Goal: Transaction & Acquisition: Purchase product/service

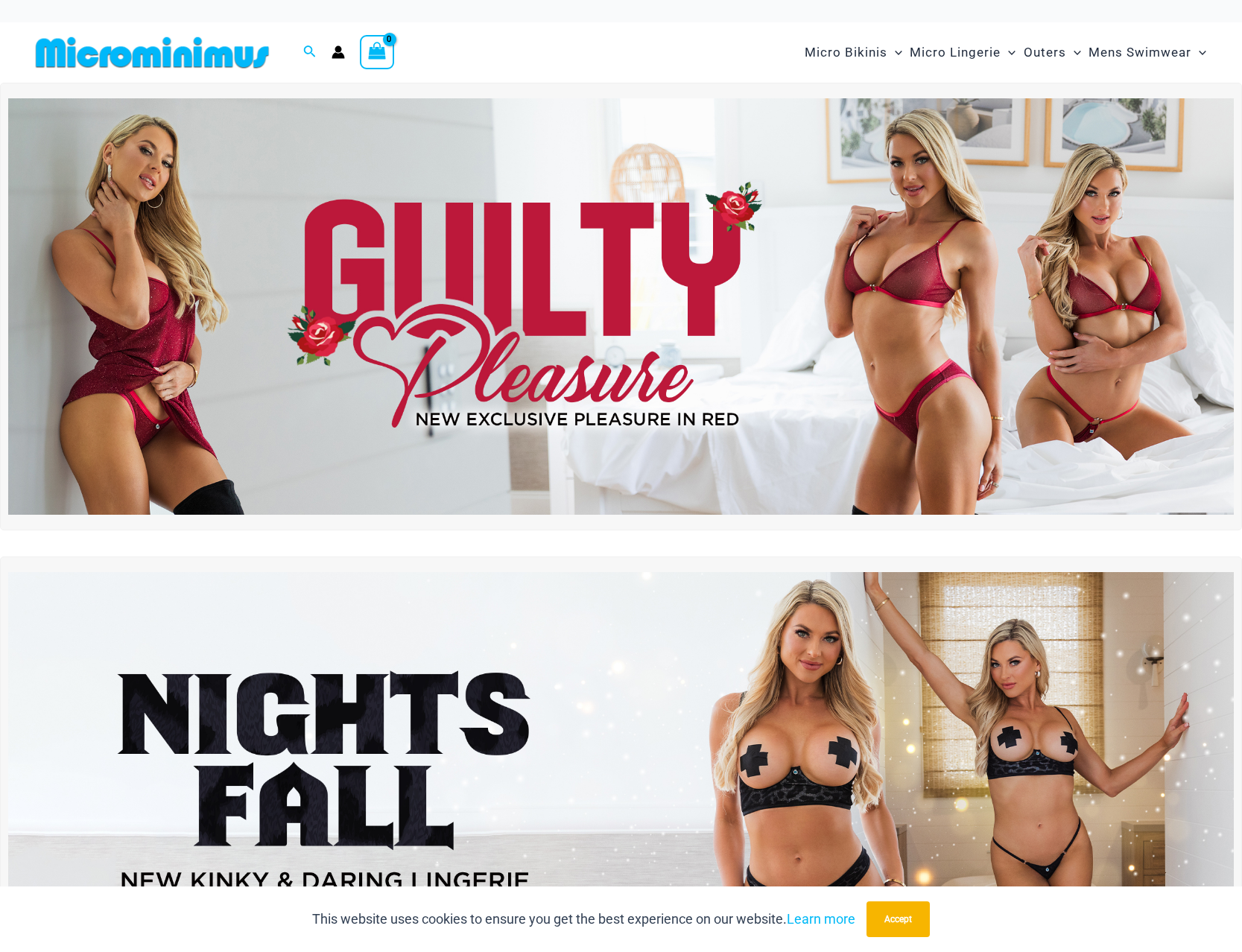
click at [684, 366] on img at bounding box center [621, 307] width 1226 height 417
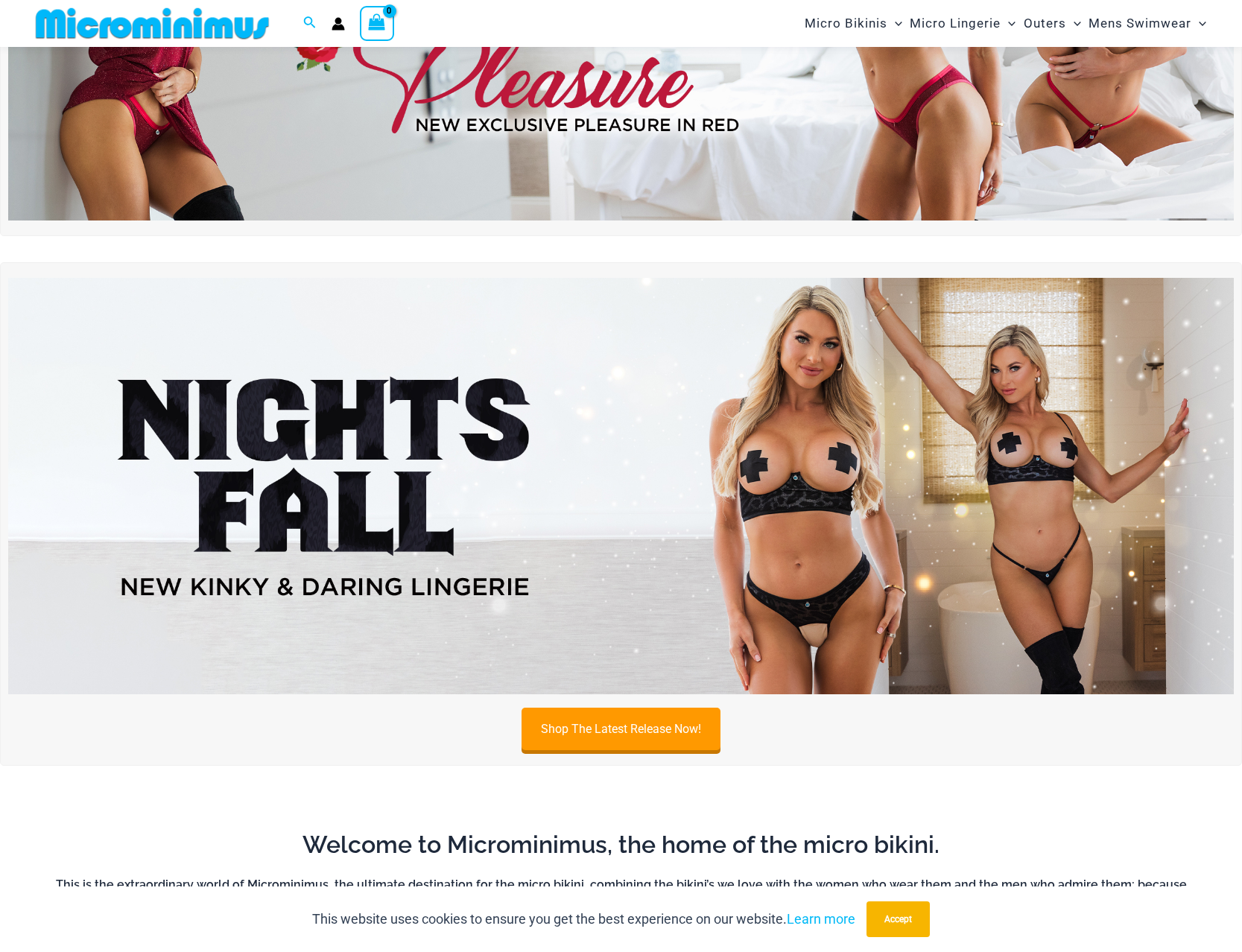
scroll to position [291, 0]
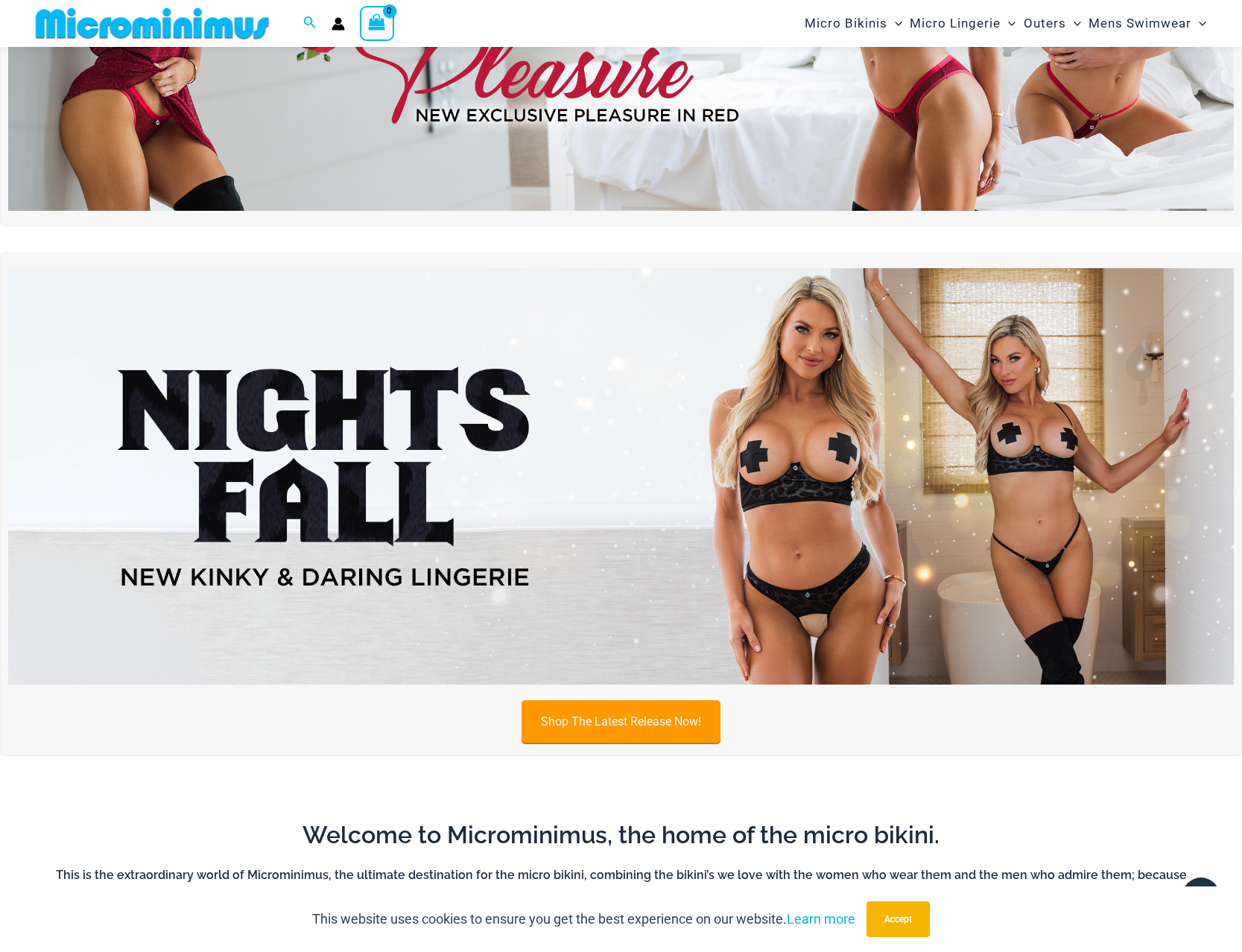
click at [613, 720] on link "Shop The Latest Release Now!" at bounding box center [621, 721] width 199 height 43
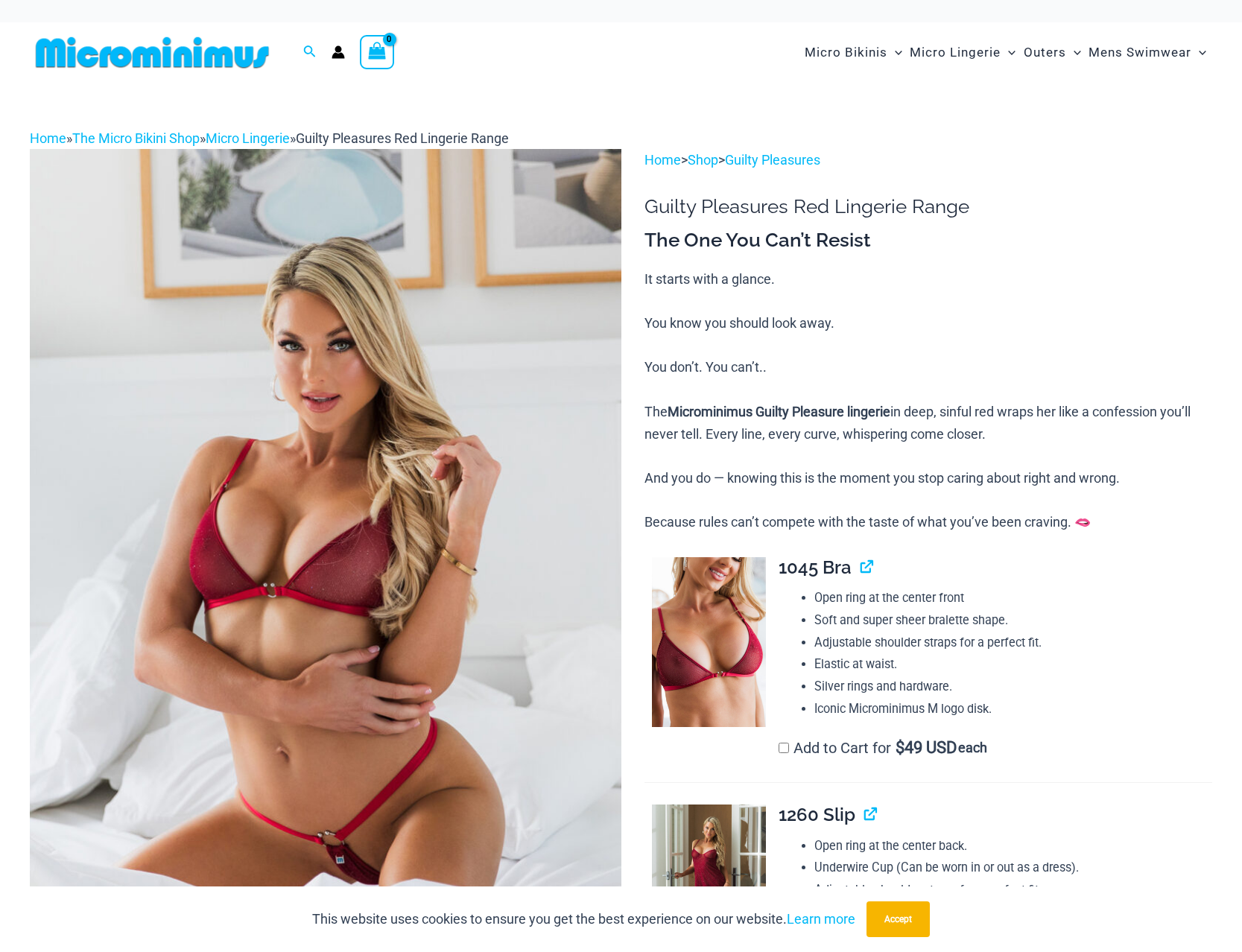
click at [799, 749] on label "Add to Cart for $ 49 USD each" at bounding box center [884, 748] width 209 height 18
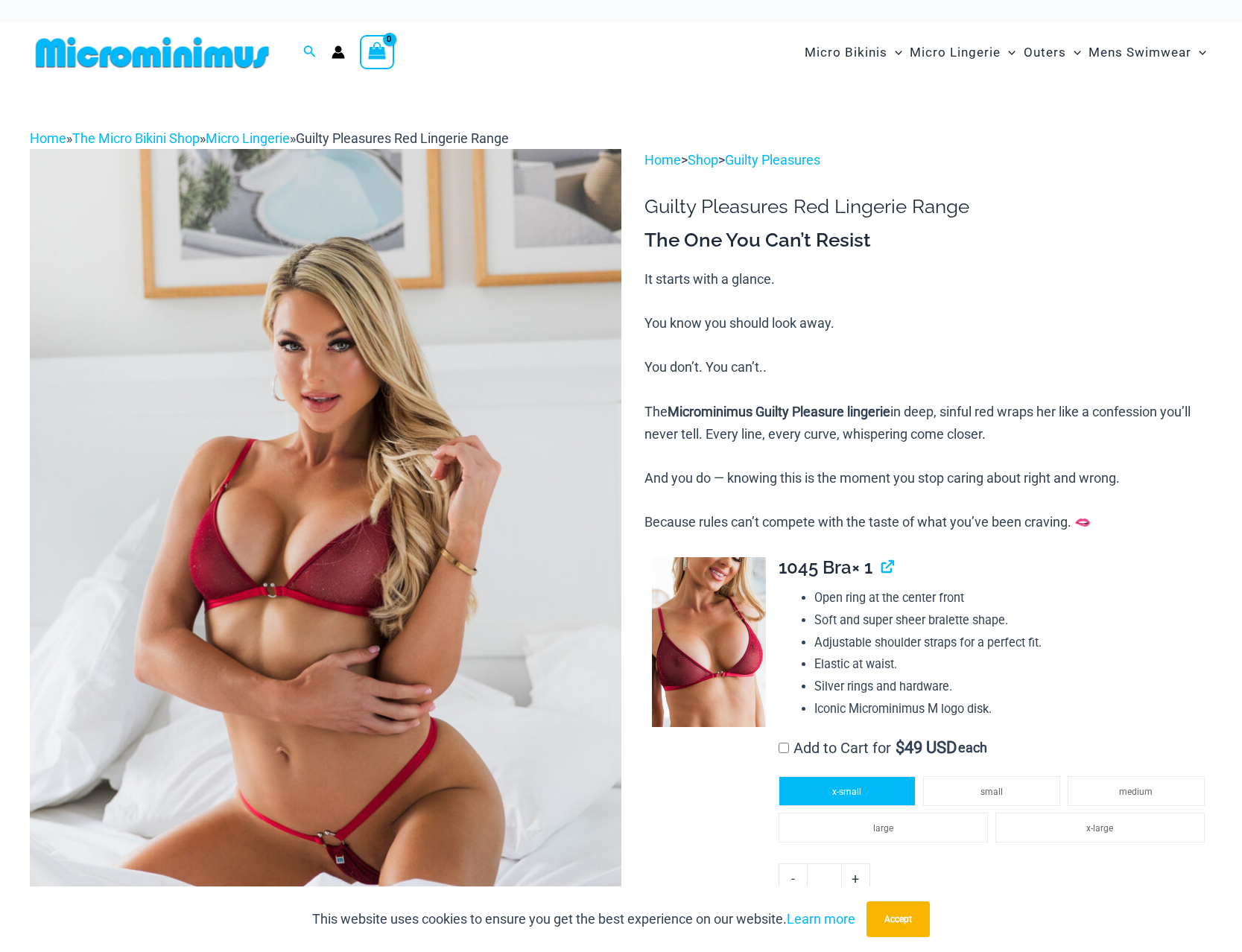
click at [837, 788] on li "x-small" at bounding box center [848, 791] width 137 height 30
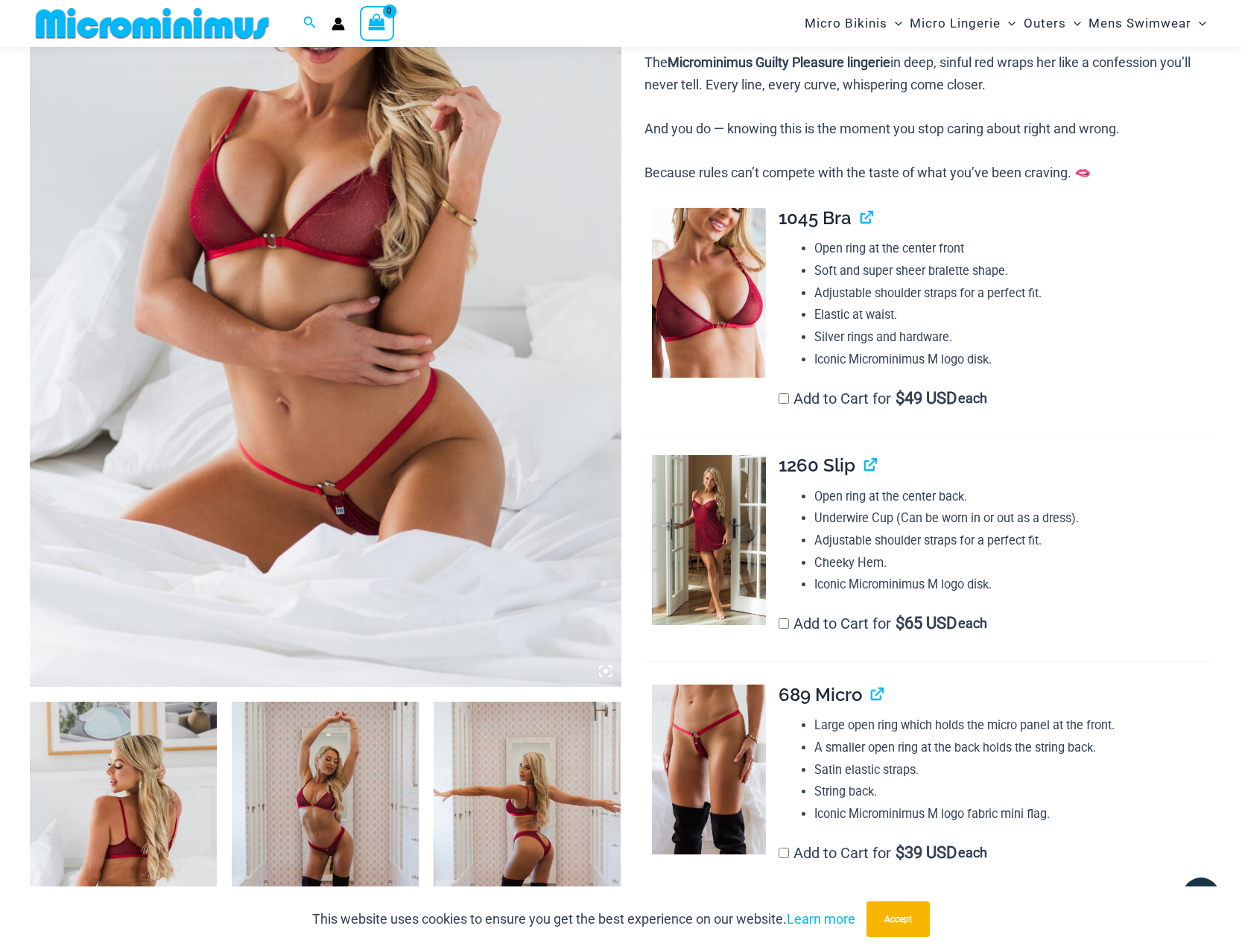
scroll to position [597, 0]
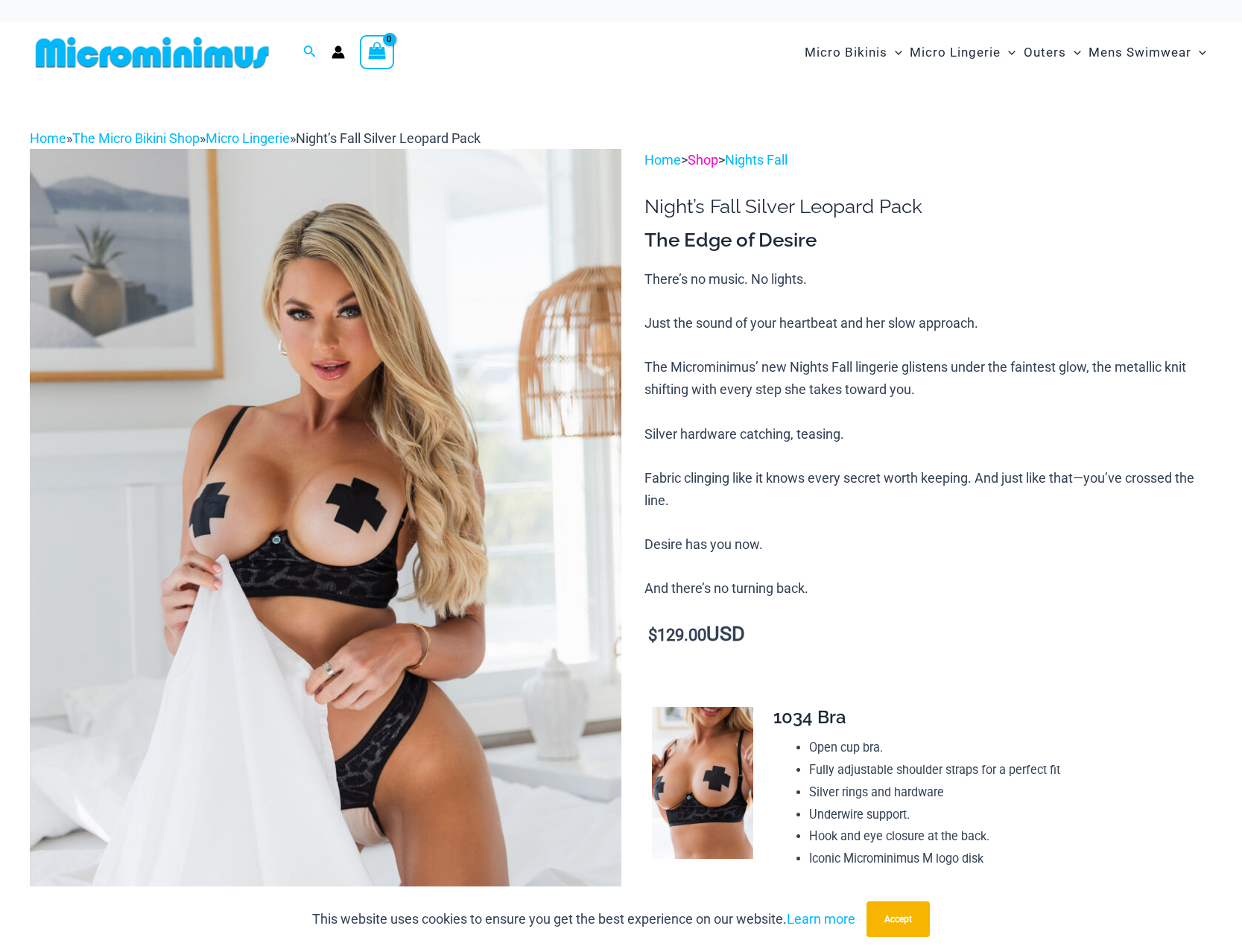
click at [719, 163] on link "Shop" at bounding box center [704, 159] width 31 height 15
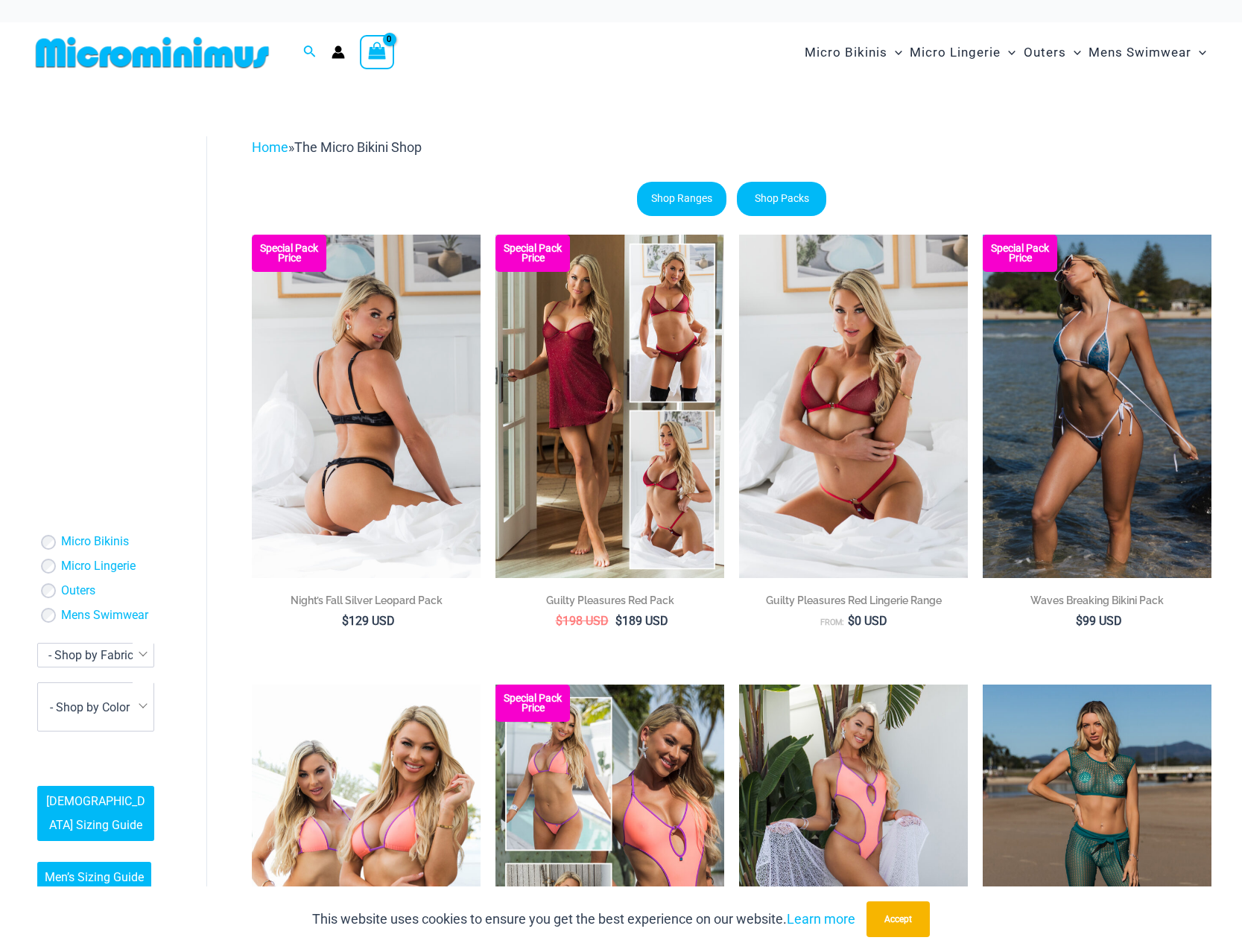
click at [382, 530] on img at bounding box center [366, 406] width 229 height 343
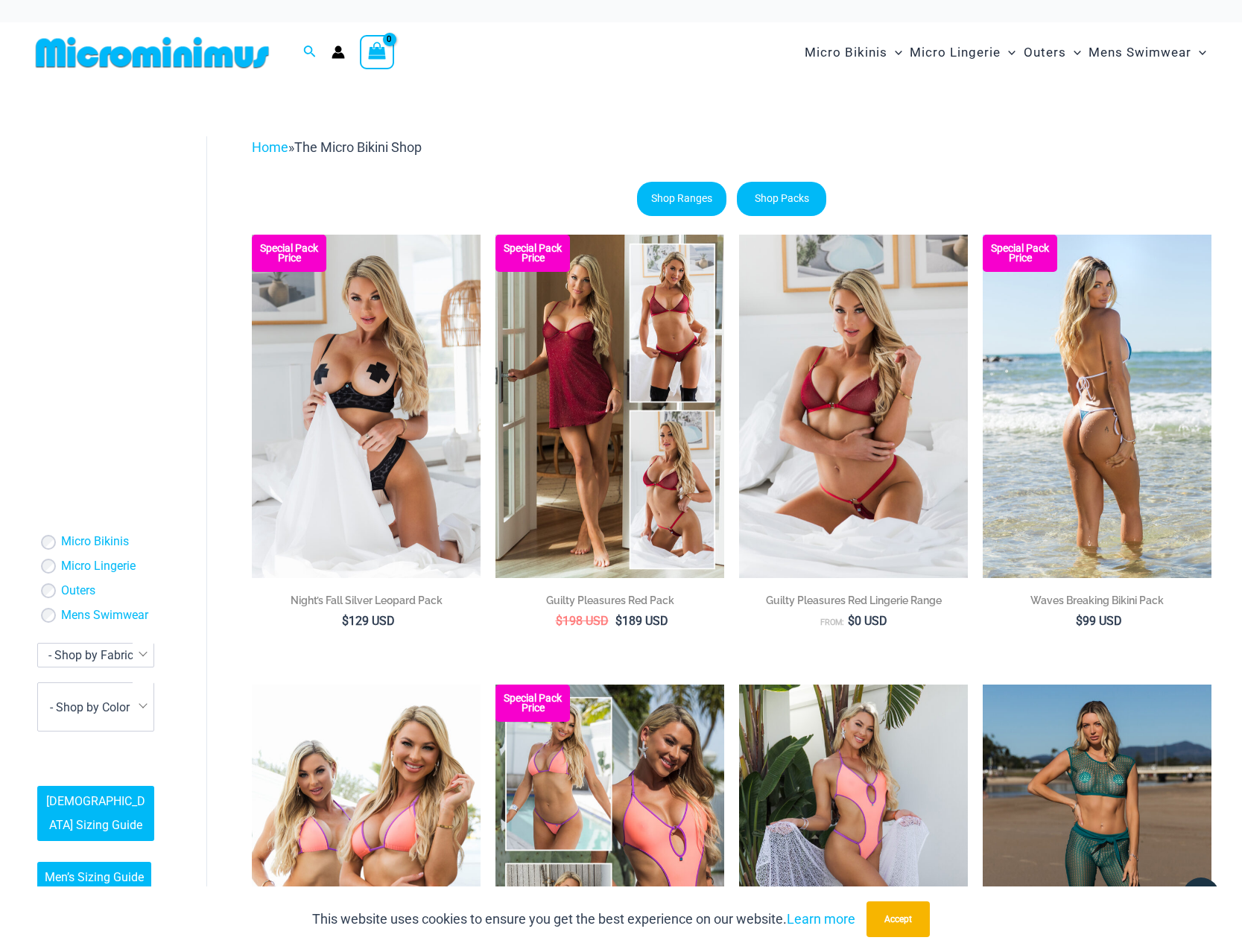
click at [1051, 422] on img at bounding box center [1097, 406] width 229 height 343
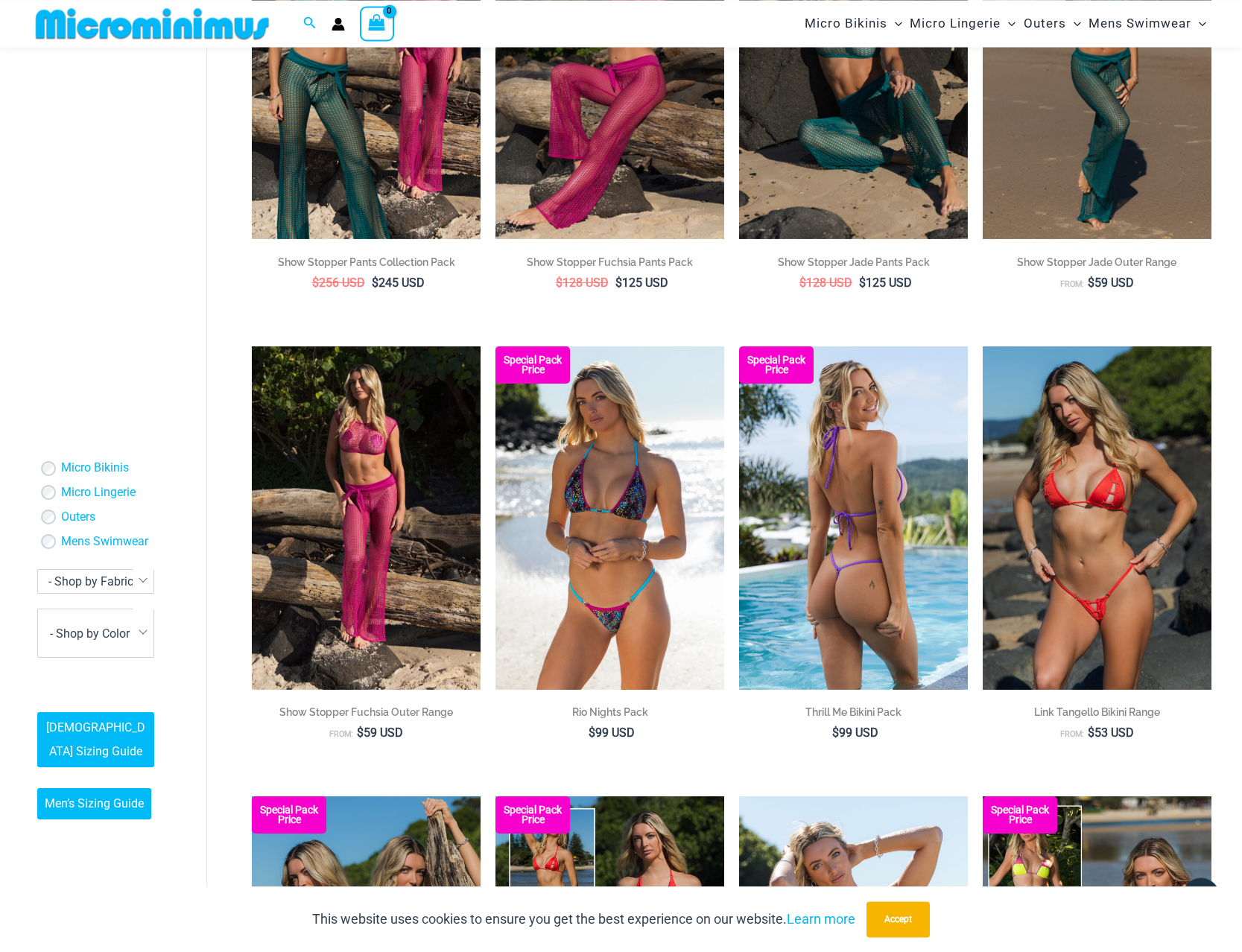
scroll to position [1281, 0]
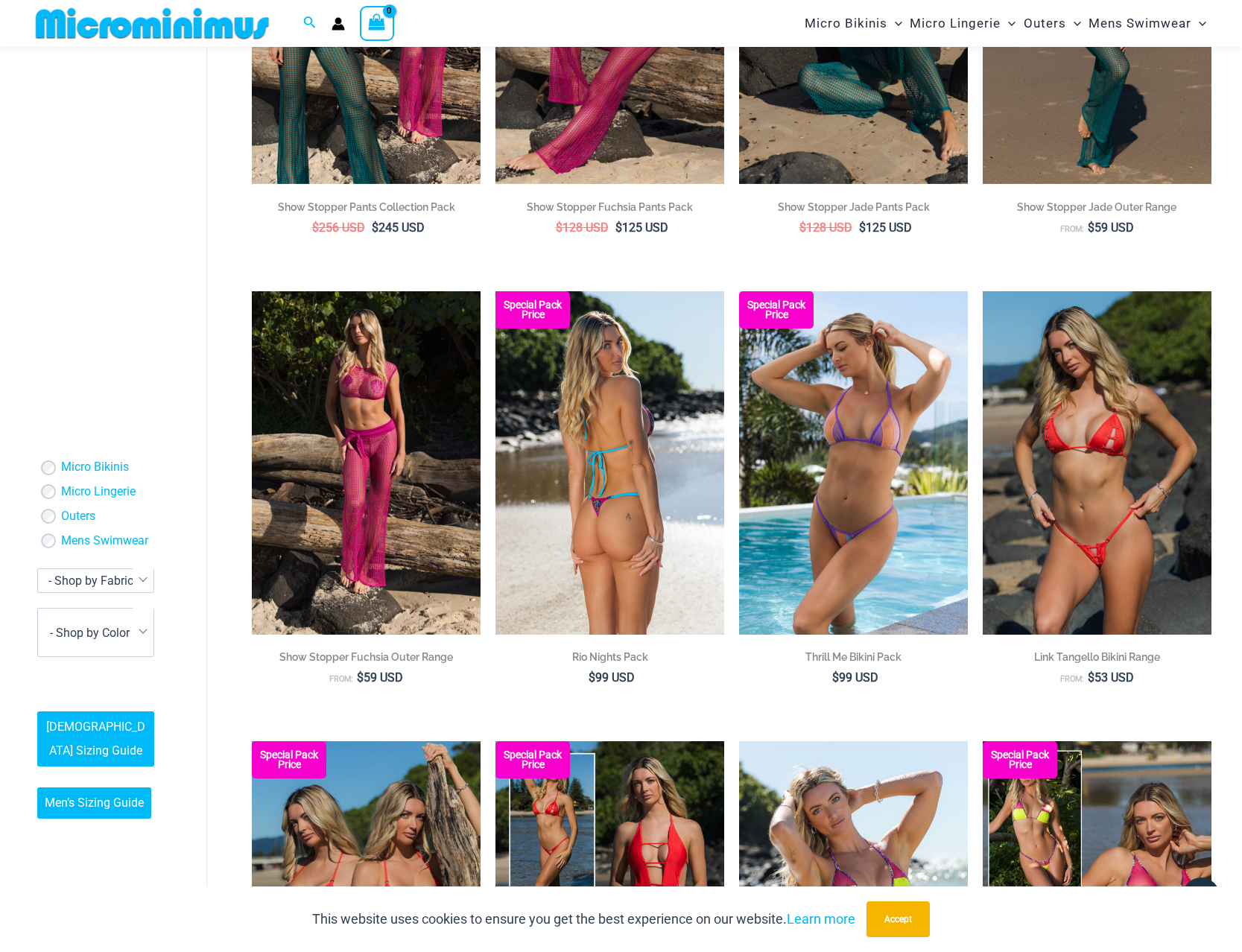
click at [610, 656] on h2 "Rio Nights Pack" at bounding box center [610, 657] width 229 height 15
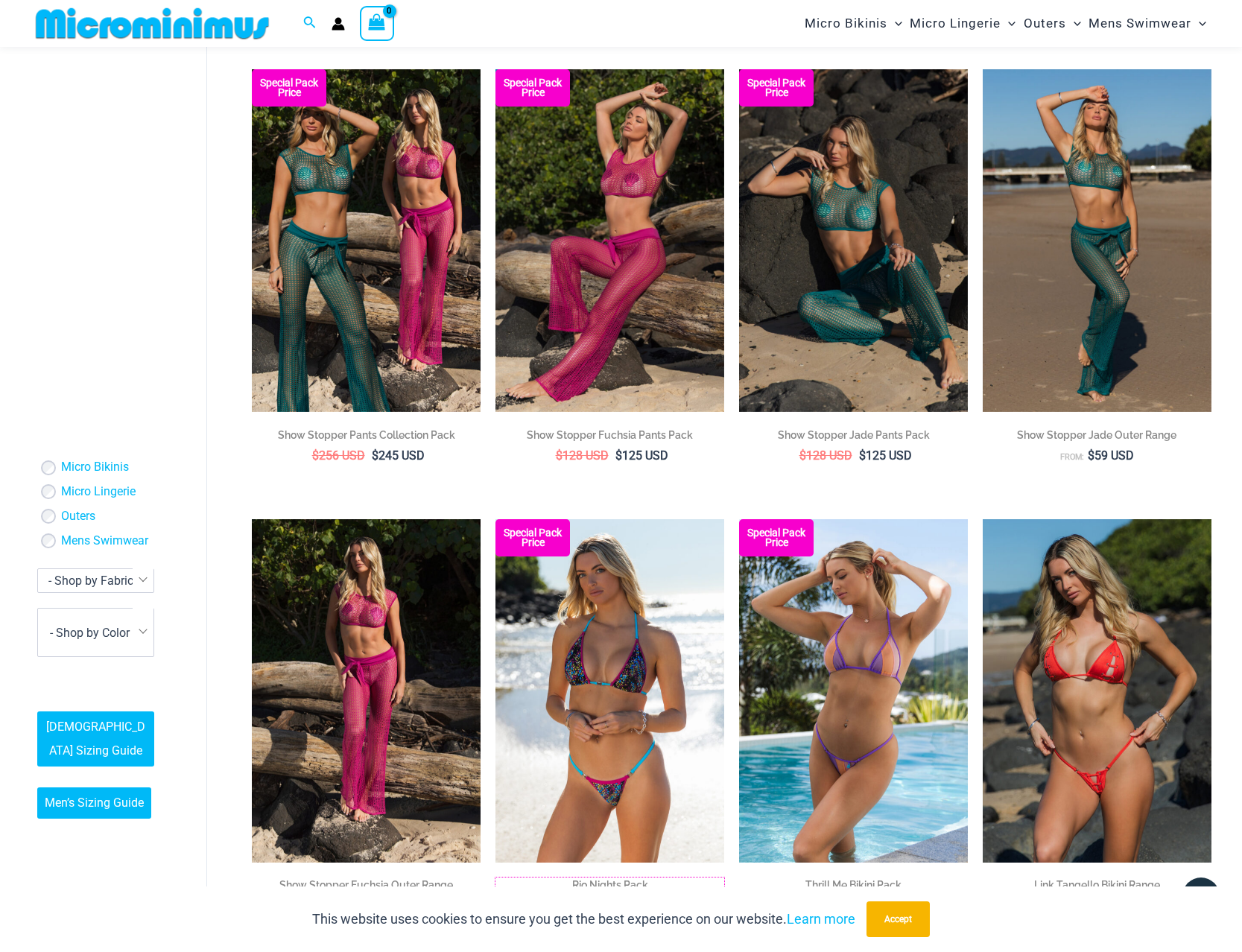
scroll to position [597, 0]
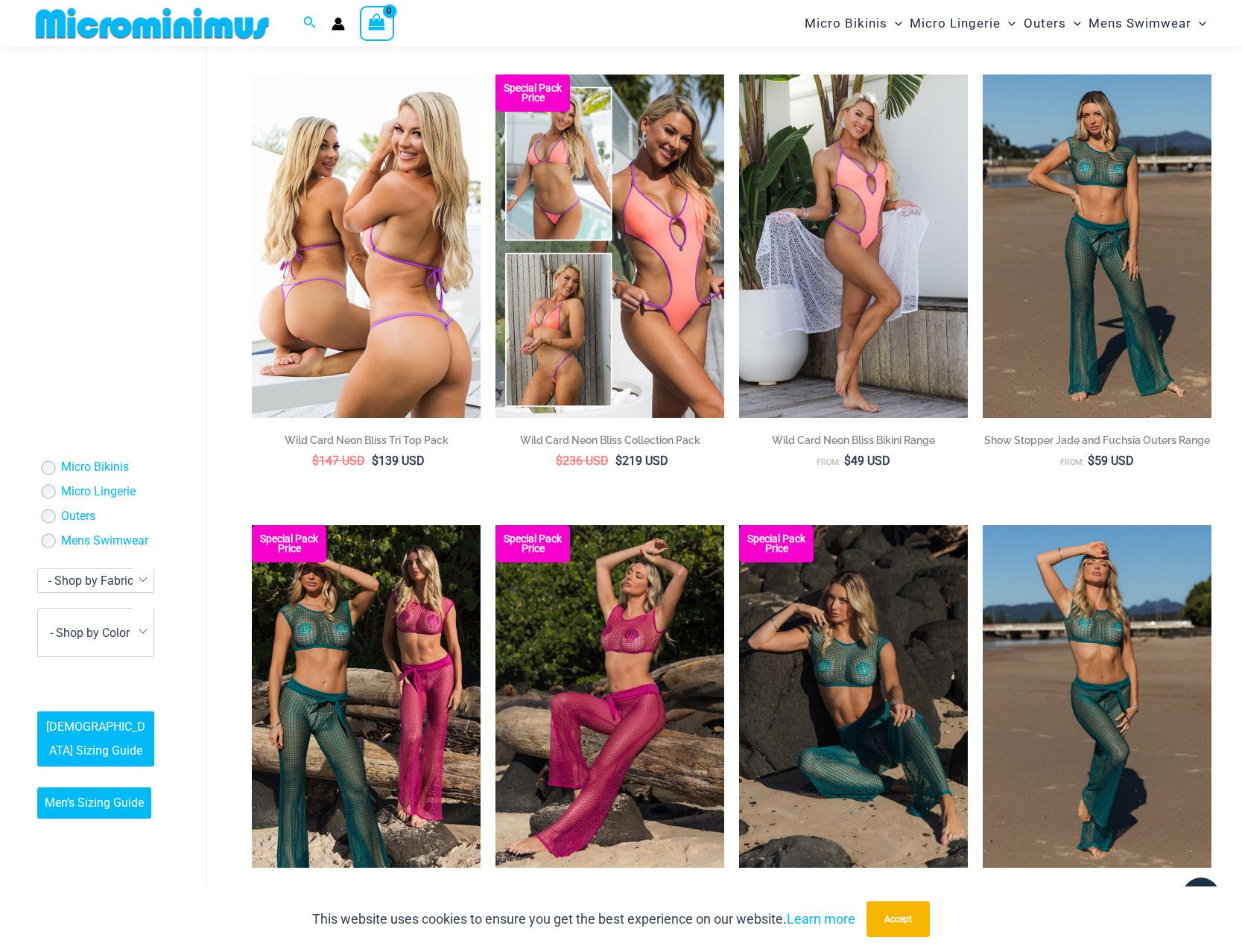
click at [387, 442] on h2 "Wild Card Neon Bliss Tri Top Pack" at bounding box center [366, 440] width 229 height 15
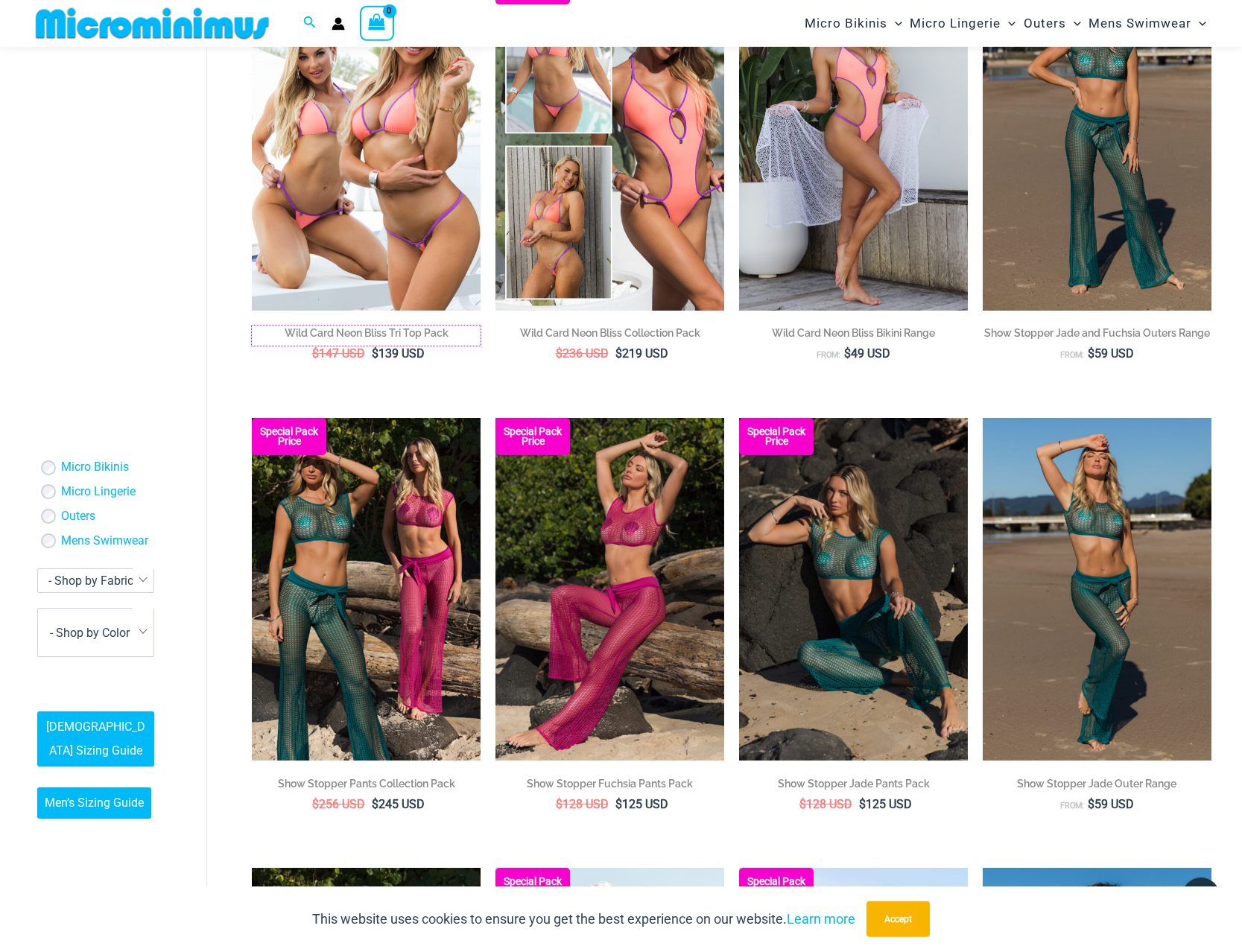
scroll to position [0, 0]
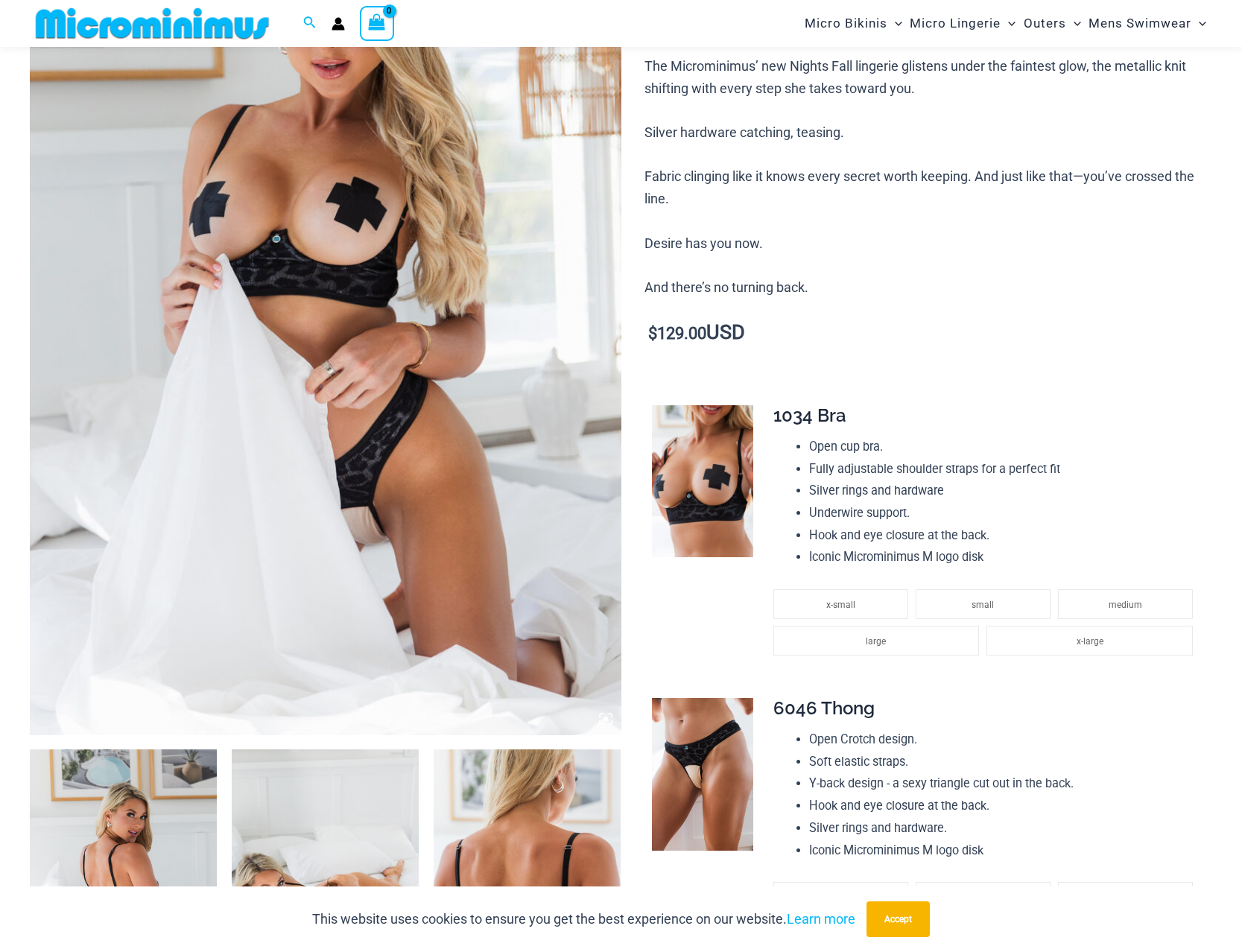
scroll to position [291, 0]
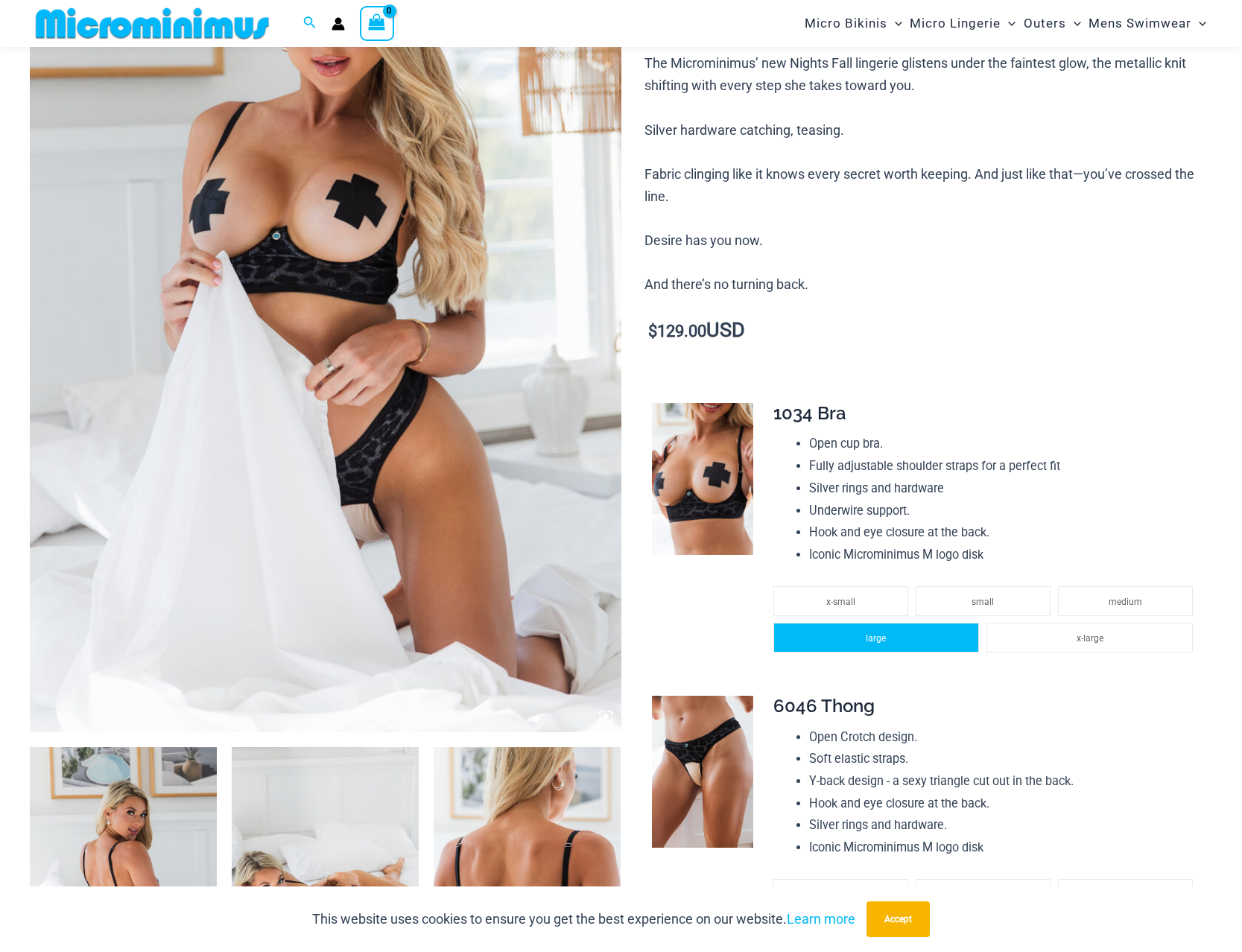
click at [852, 634] on li "large" at bounding box center [877, 637] width 206 height 30
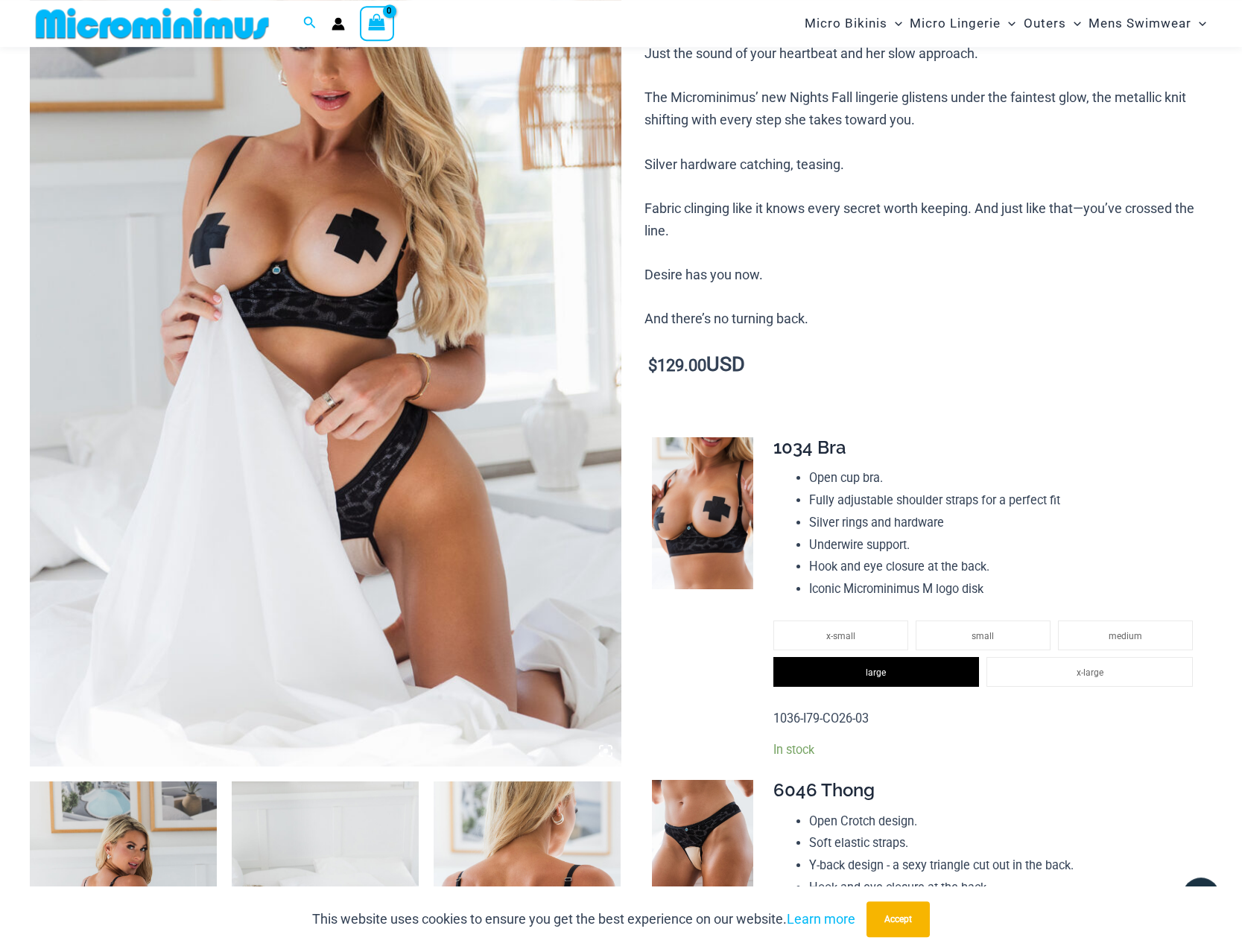
scroll to position [0, 0]
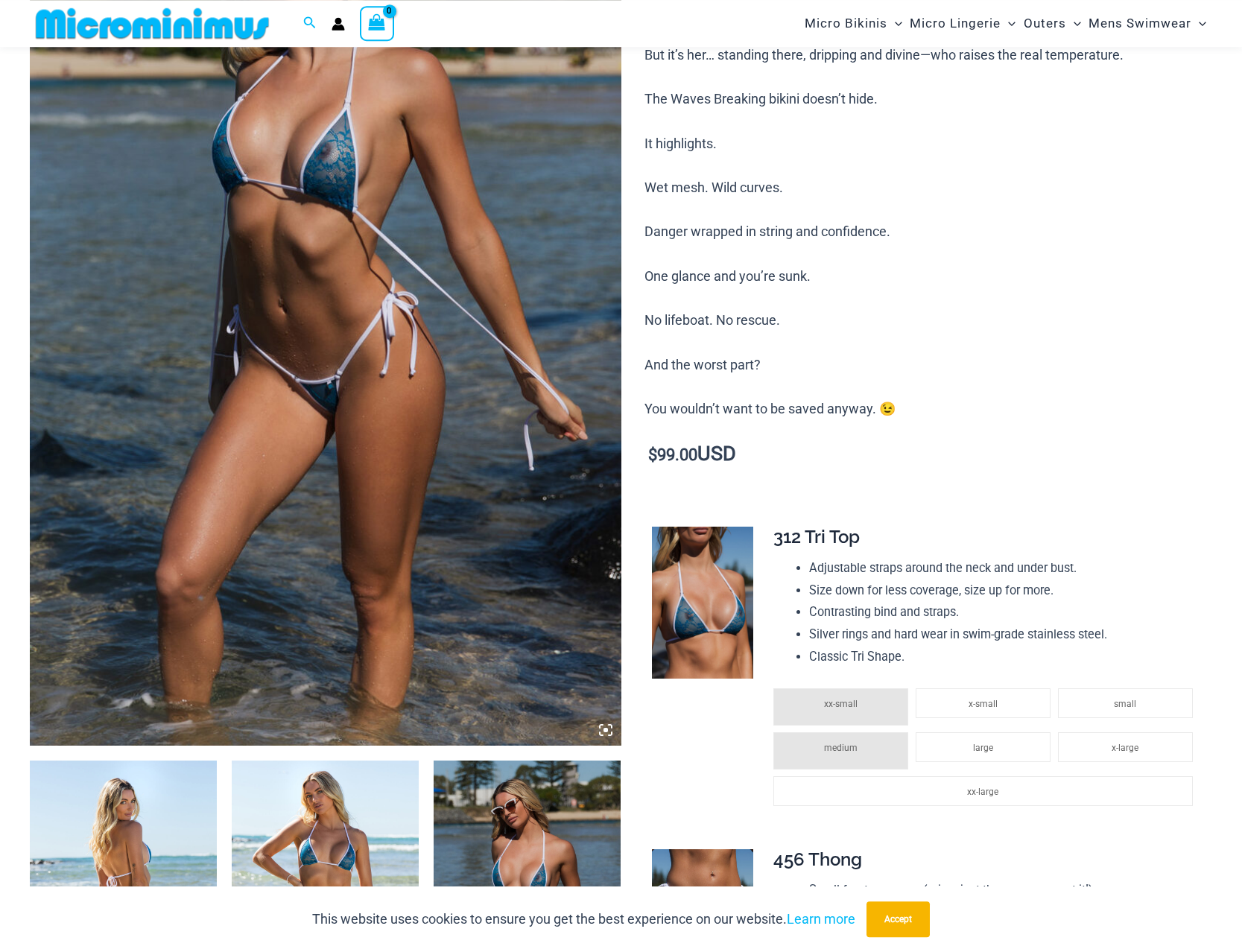
scroll to position [293, 0]
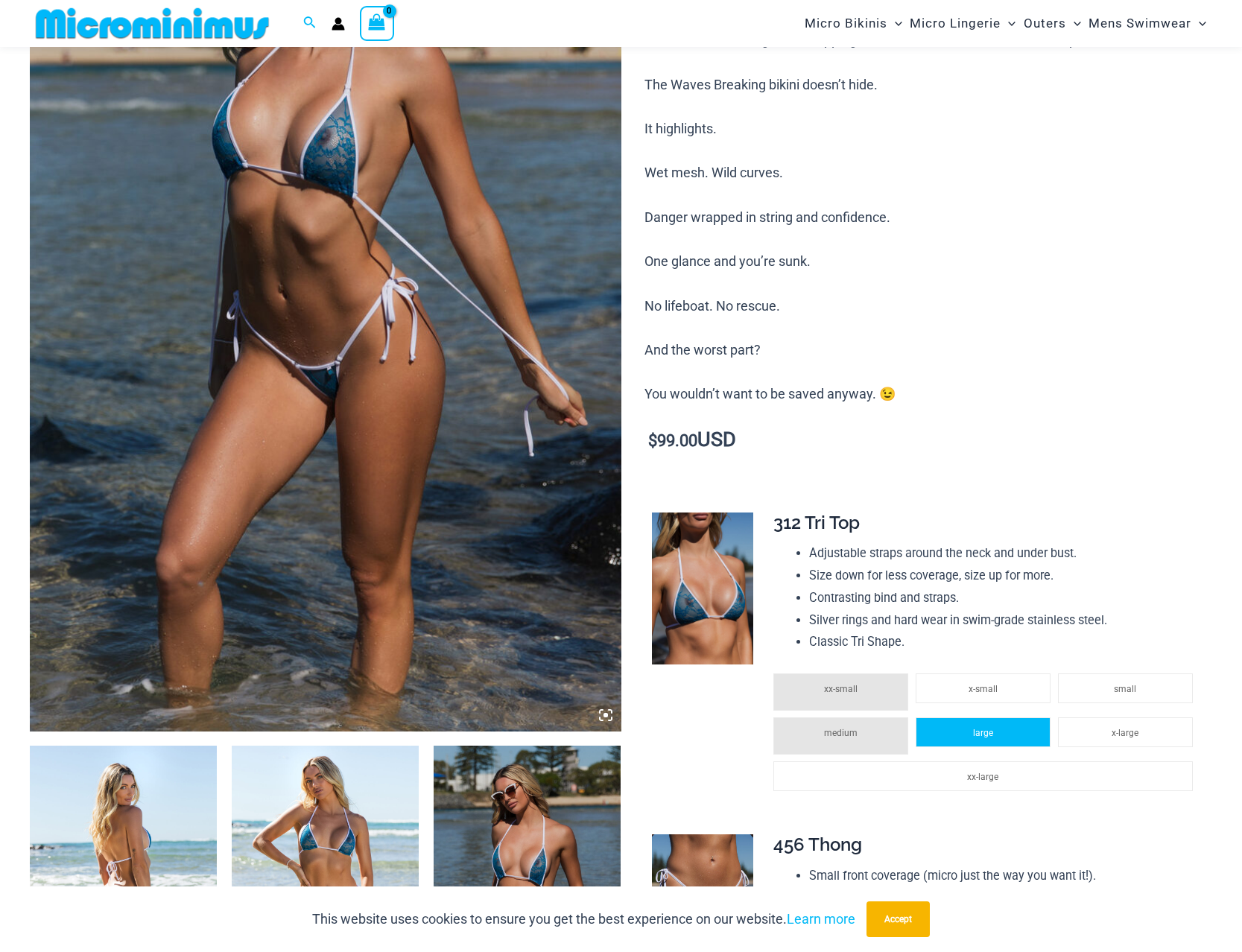
click at [980, 739] on span "large" at bounding box center [983, 733] width 20 height 10
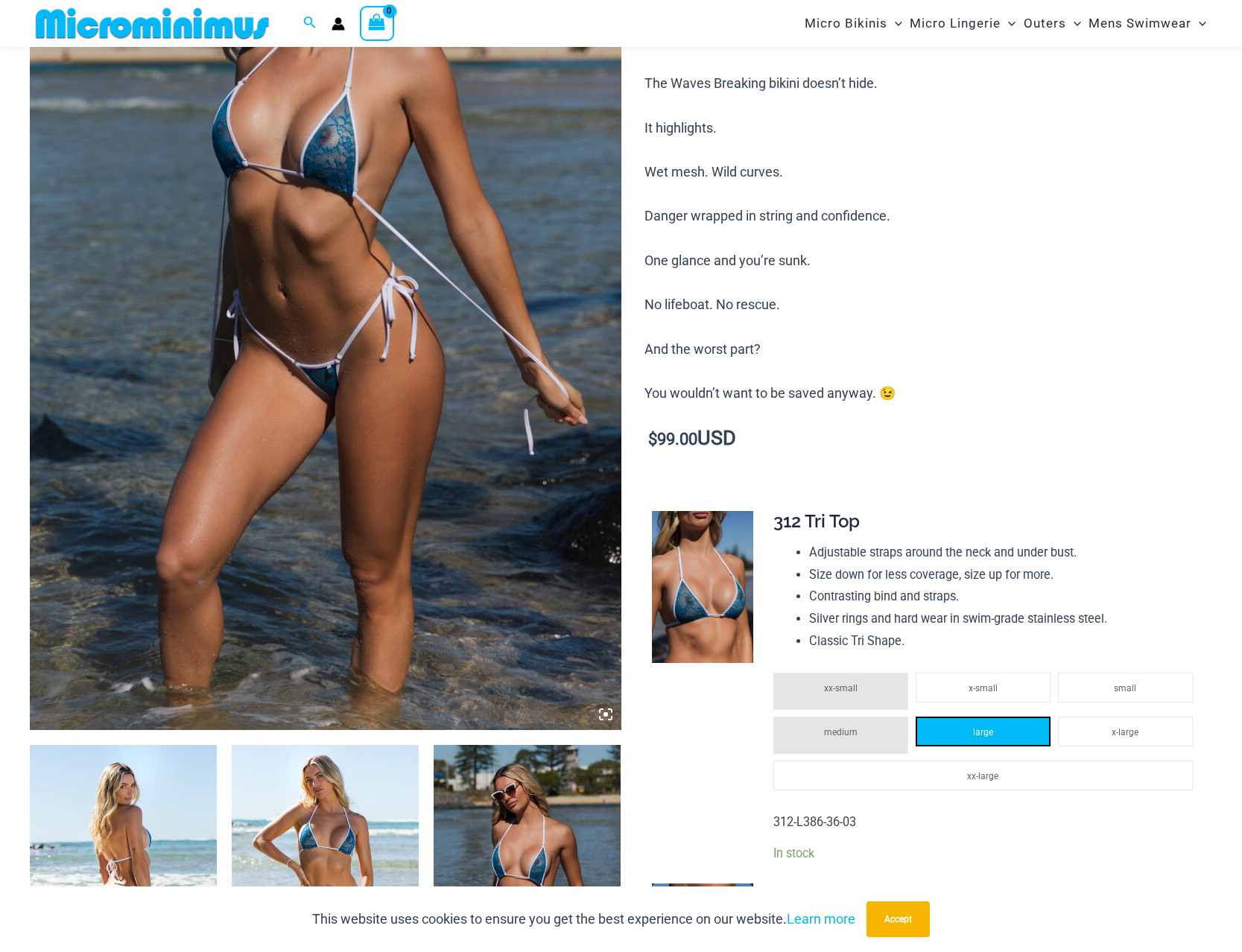
click at [980, 727] on li "large" at bounding box center [984, 732] width 135 height 30
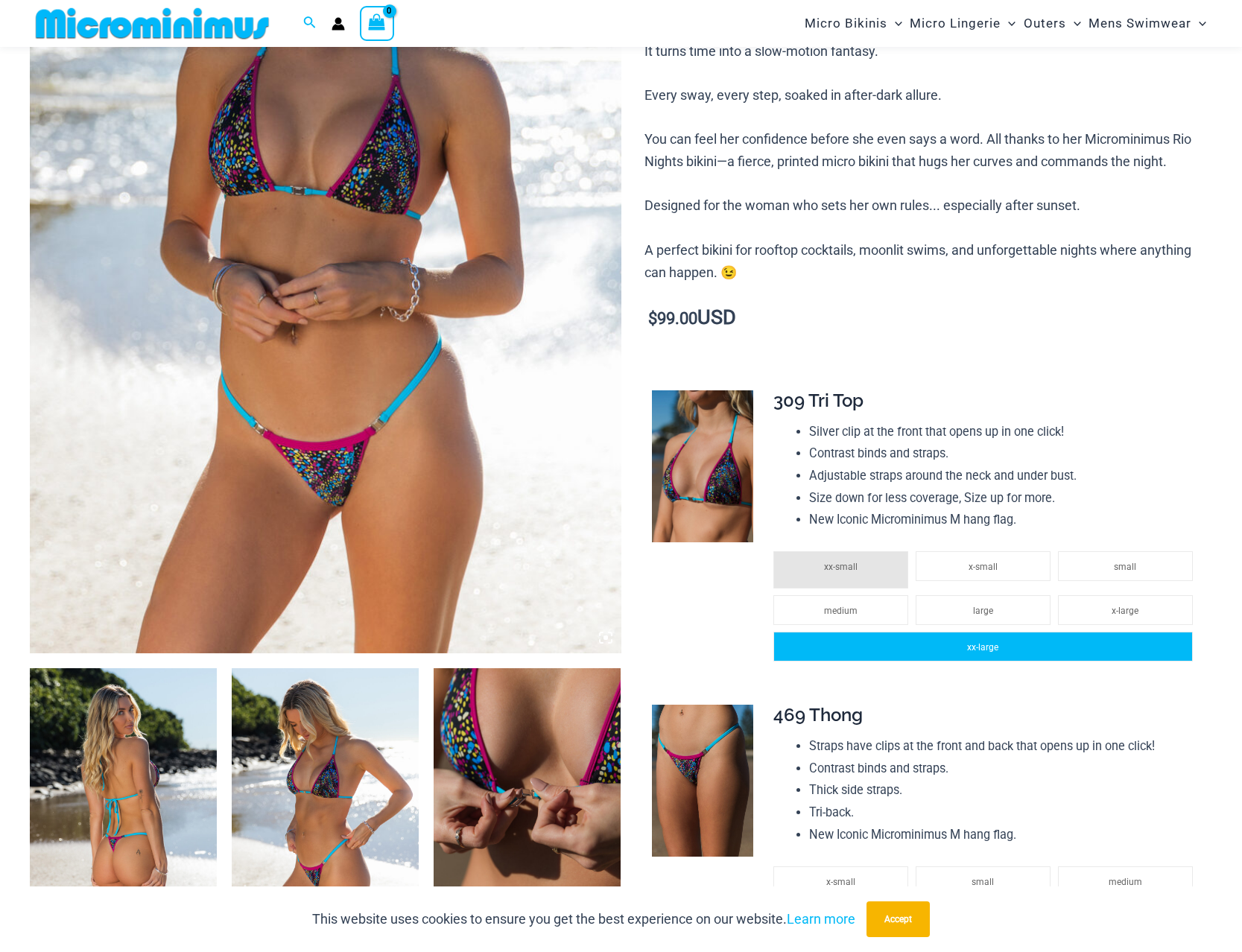
scroll to position [367, 0]
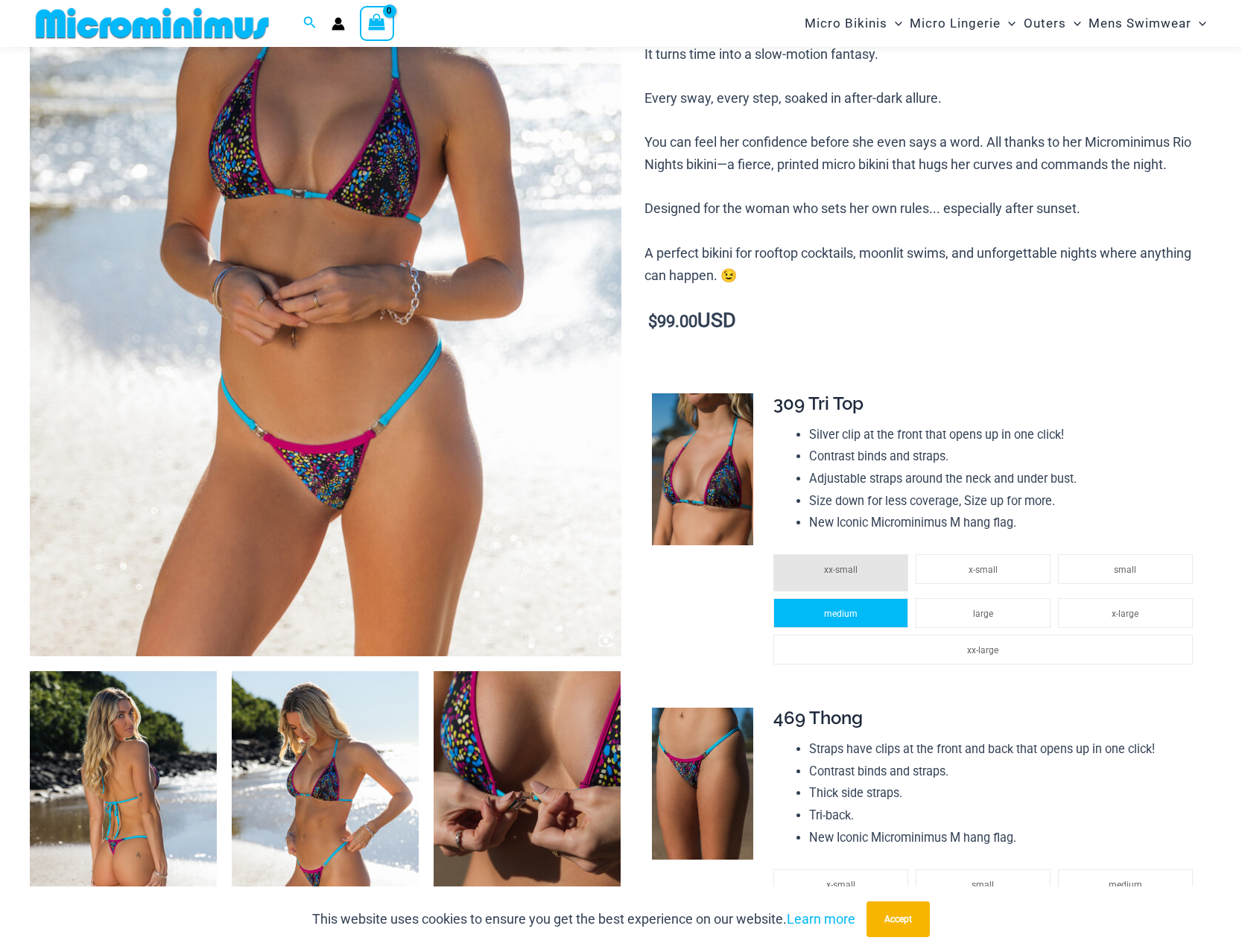
click at [891, 606] on li "medium" at bounding box center [841, 612] width 135 height 30
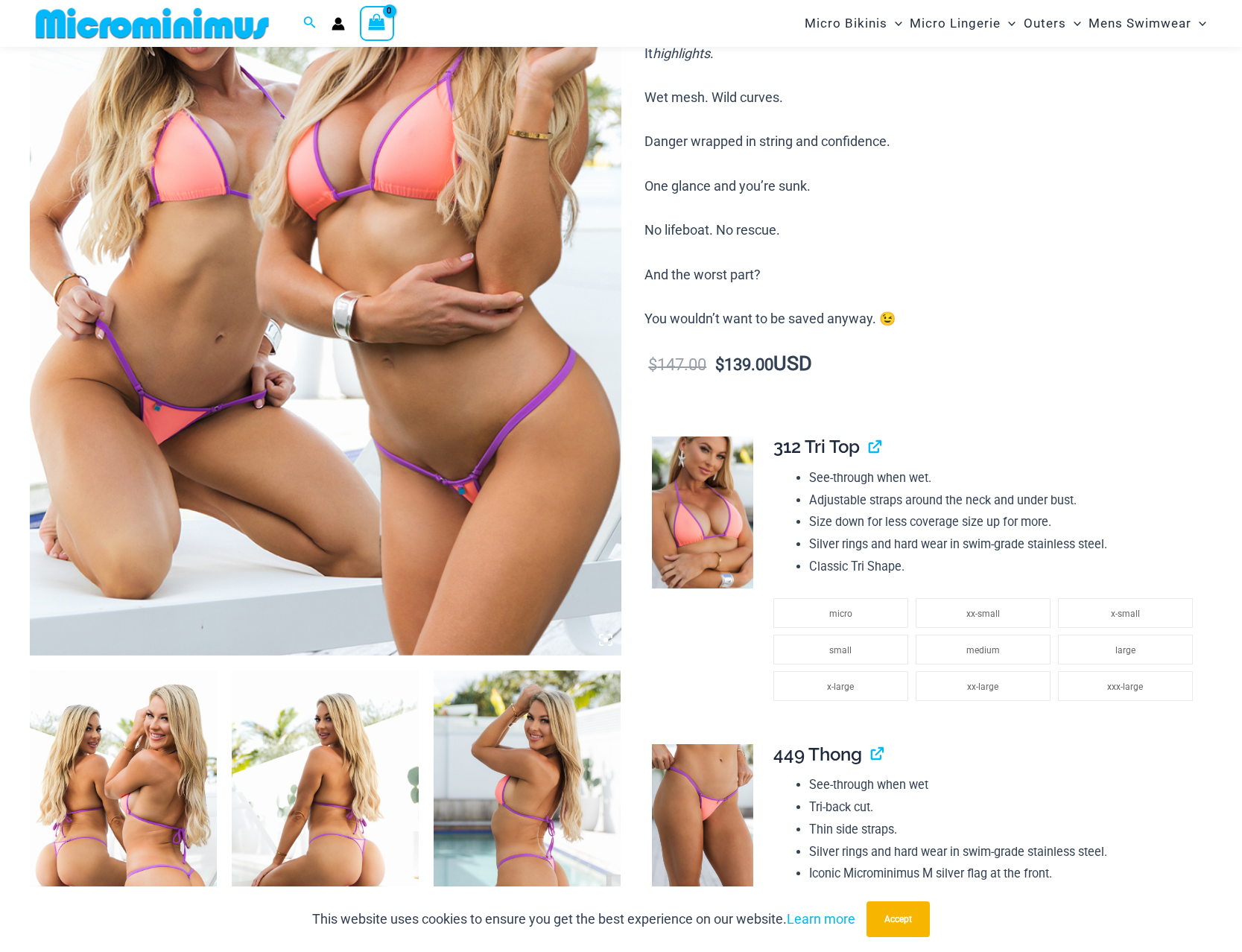
scroll to position [367, 0]
click at [840, 660] on li "small" at bounding box center [841, 649] width 135 height 30
